Goal: Task Accomplishment & Management: Use online tool/utility

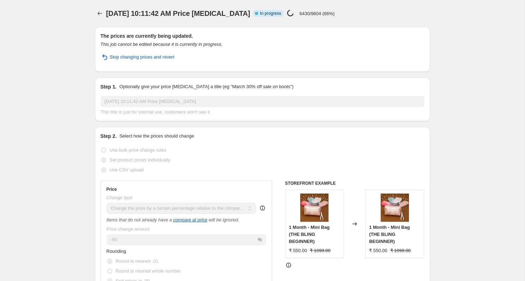
select select "pcap"
select select "no_change"
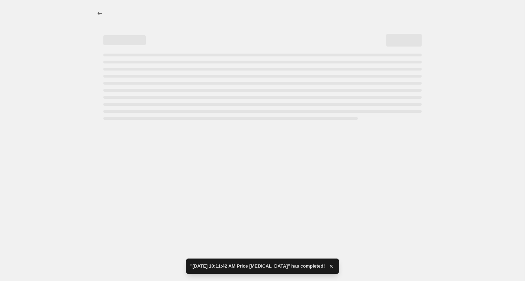
select select "pcap"
select select "no_change"
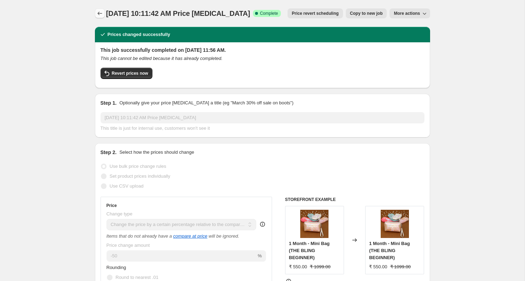
click at [97, 12] on icon "Price change jobs" at bounding box center [99, 13] width 7 height 7
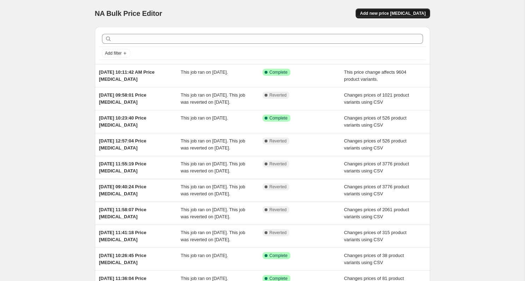
click at [399, 18] on button "Add new price [MEDICAL_DATA]" at bounding box center [393, 13] width 74 height 10
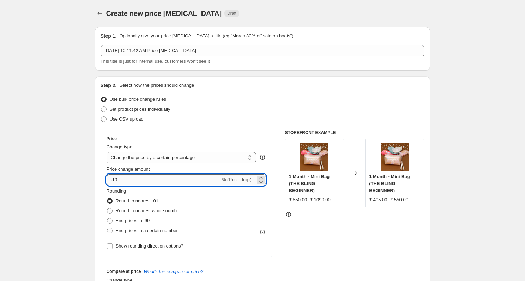
click at [145, 180] on input "-10" at bounding box center [164, 179] width 114 height 11
click at [190, 157] on select "Change the price to a certain amount Change the price by a certain amount Chang…" at bounding box center [182, 157] width 150 height 11
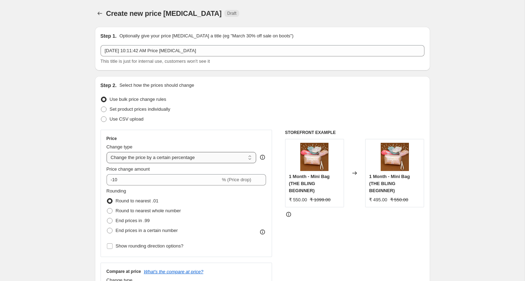
select select "pc"
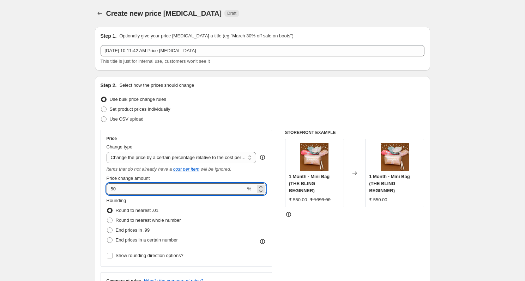
click at [146, 188] on input "50" at bounding box center [176, 188] width 139 height 11
type input "-1"
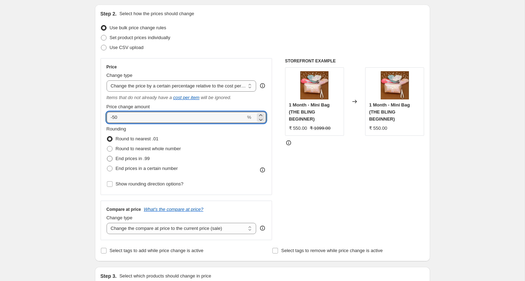
scroll to position [80, 0]
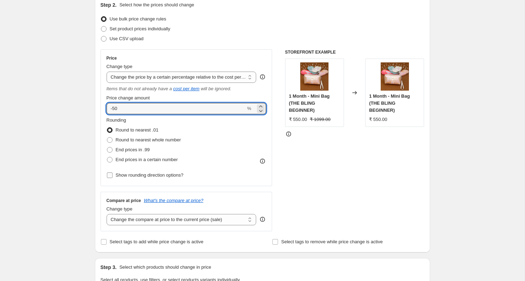
type input "-50"
click at [110, 175] on input "Show rounding direction options?" at bounding box center [110, 175] width 6 height 6
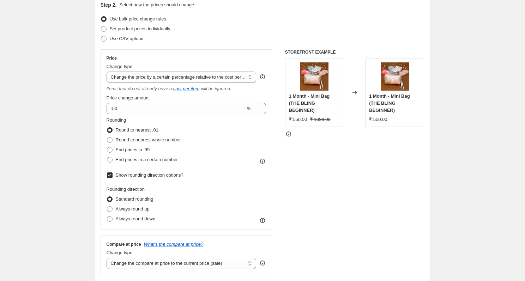
click at [110, 175] on input "Show rounding direction options?" at bounding box center [110, 175] width 6 height 6
checkbox input "false"
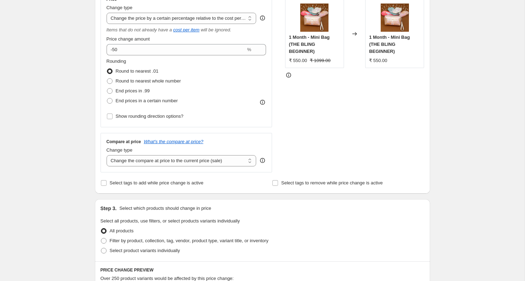
scroll to position [140, 0]
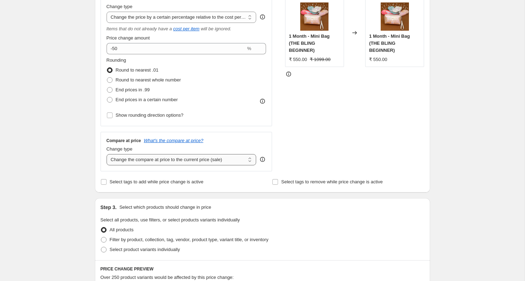
click at [202, 162] on select "Change the compare at price to the current price (sale) Change the compare at p…" at bounding box center [182, 159] width 150 height 11
select select "no_change"
click at [107, 154] on select "Change the compare at price to the current price (sale) Change the compare at p…" at bounding box center [182, 159] width 150 height 11
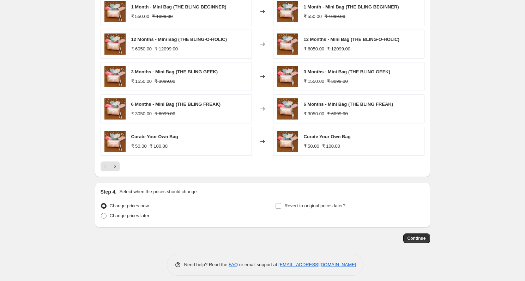
scroll to position [433, 0]
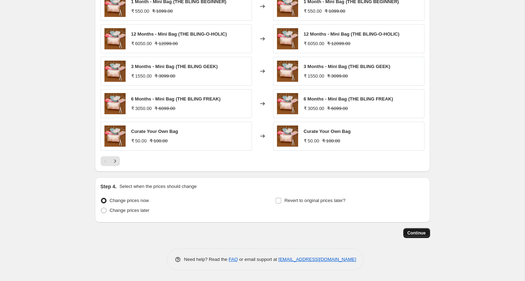
click at [419, 237] on button "Continue" at bounding box center [416, 233] width 27 height 10
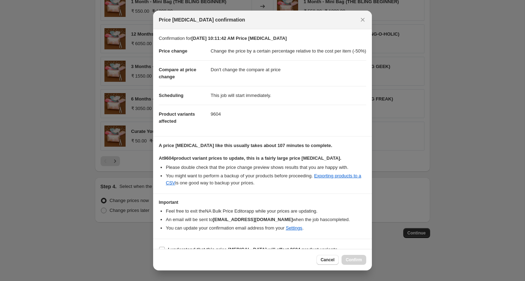
scroll to position [18, 0]
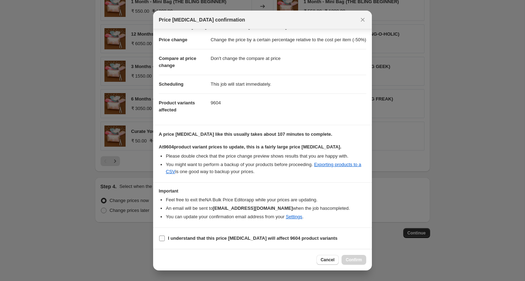
click at [164, 238] on input "I understand that this price [MEDICAL_DATA] will affect 9604 product variants" at bounding box center [162, 239] width 6 height 6
checkbox input "true"
click at [355, 262] on span "Confirm" at bounding box center [354, 260] width 16 height 6
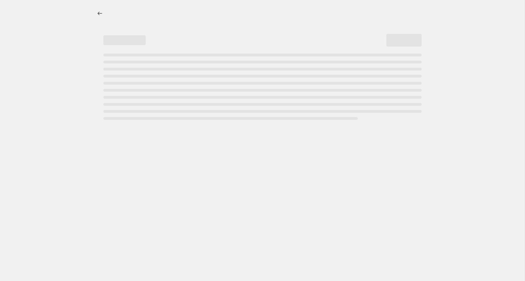
select select "pcap"
select select "no_change"
